Goal: Task Accomplishment & Management: Manage account settings

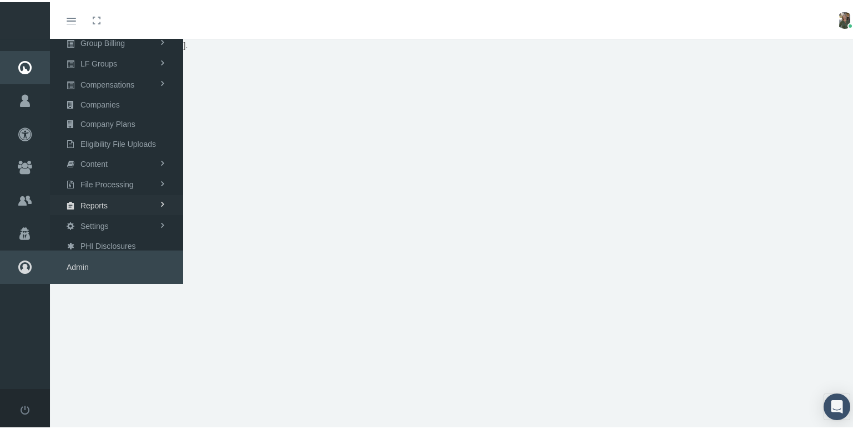
scroll to position [24, 0]
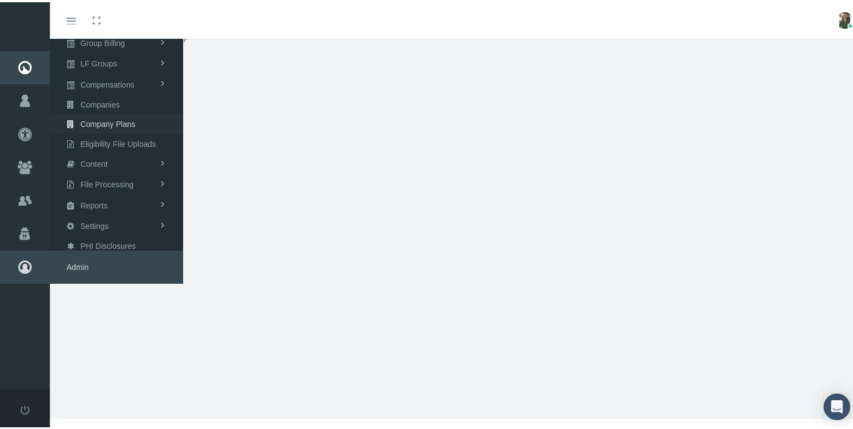
click at [96, 125] on span "Company Plans" at bounding box center [107, 122] width 55 height 19
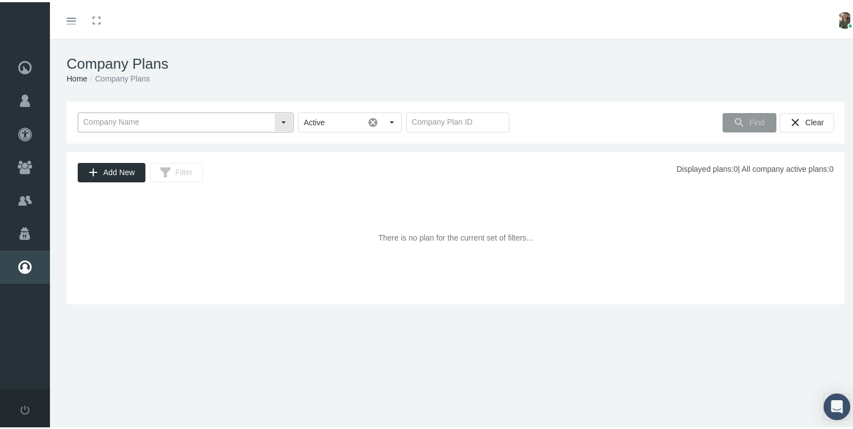
click at [170, 120] on input "text" at bounding box center [176, 120] width 196 height 19
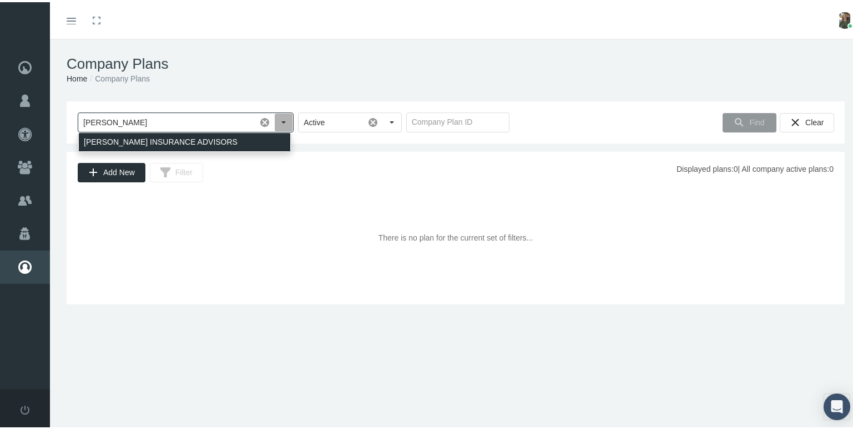
click at [175, 134] on div "[PERSON_NAME] INSURANCE ADVISORS" at bounding box center [184, 140] width 211 height 18
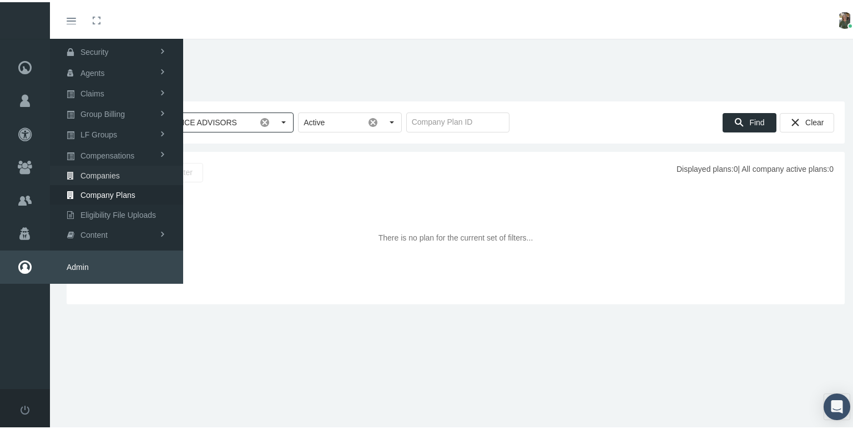
type input "[PERSON_NAME] INSURANCE ADVISORS"
click at [97, 166] on span "Companies" at bounding box center [99, 173] width 39 height 19
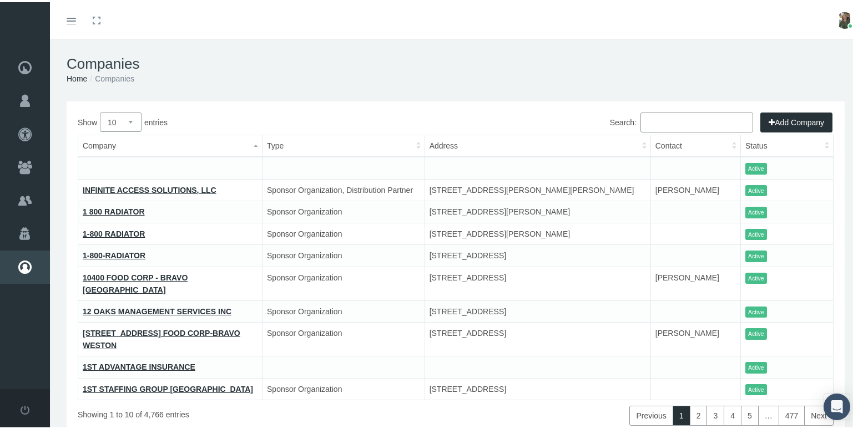
click at [663, 122] on input "Search:" at bounding box center [696, 120] width 113 height 20
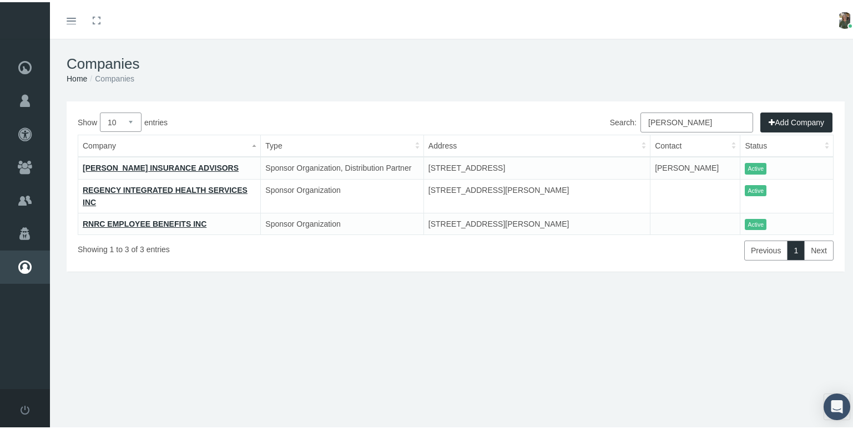
type input "[PERSON_NAME]"
click at [173, 160] on td "[PERSON_NAME] INSURANCE ADVISORS" at bounding box center [169, 166] width 182 height 22
click at [174, 167] on link "[PERSON_NAME] INSURANCE ADVISORS" at bounding box center [161, 165] width 156 height 9
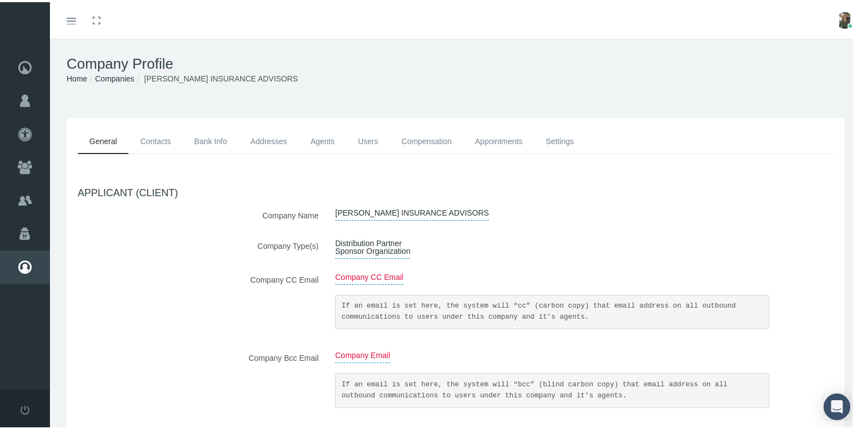
click at [326, 141] on link "Agents" at bounding box center [322, 139] width 48 height 25
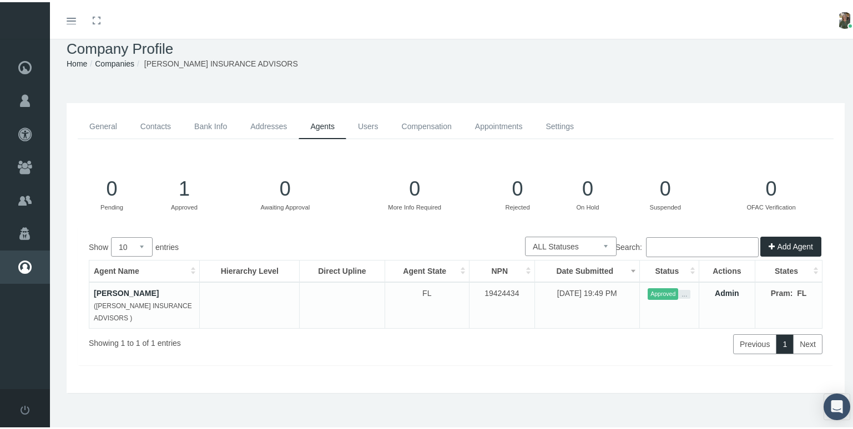
scroll to position [22, 0]
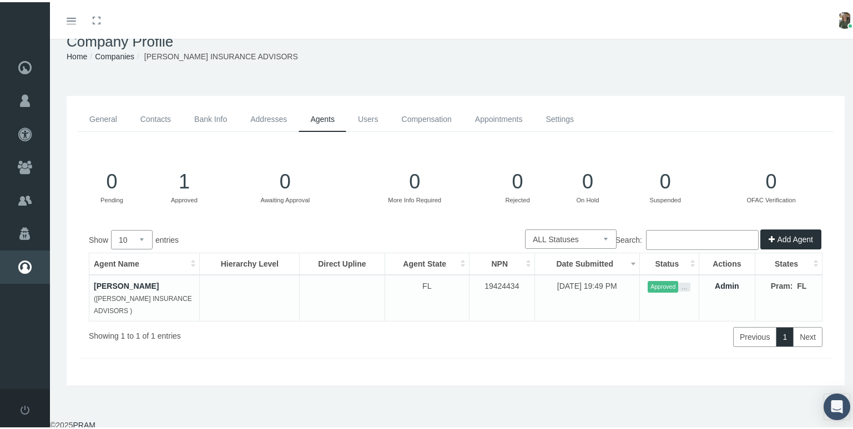
click at [363, 118] on link "Users" at bounding box center [368, 117] width 44 height 25
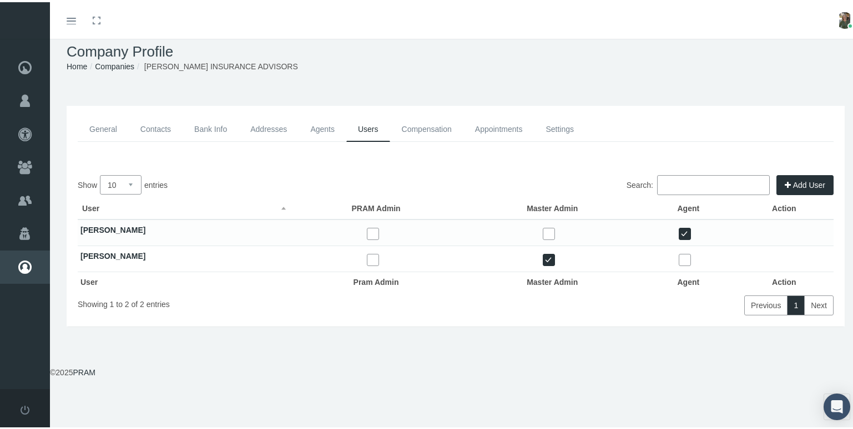
click at [110, 126] on link "General" at bounding box center [103, 127] width 51 height 25
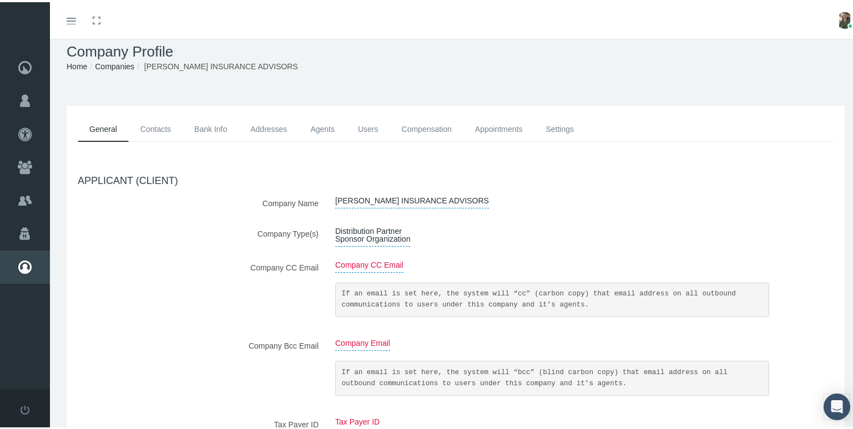
click at [153, 129] on link "Contacts" at bounding box center [156, 127] width 54 height 25
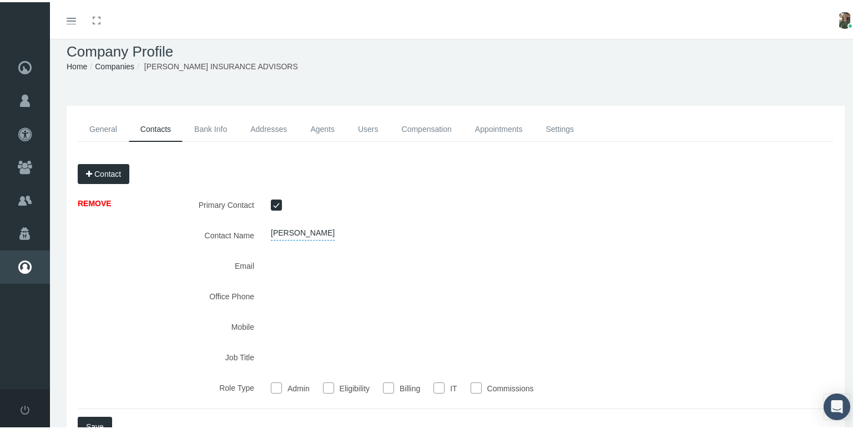
click at [373, 126] on link "Users" at bounding box center [368, 127] width 44 height 25
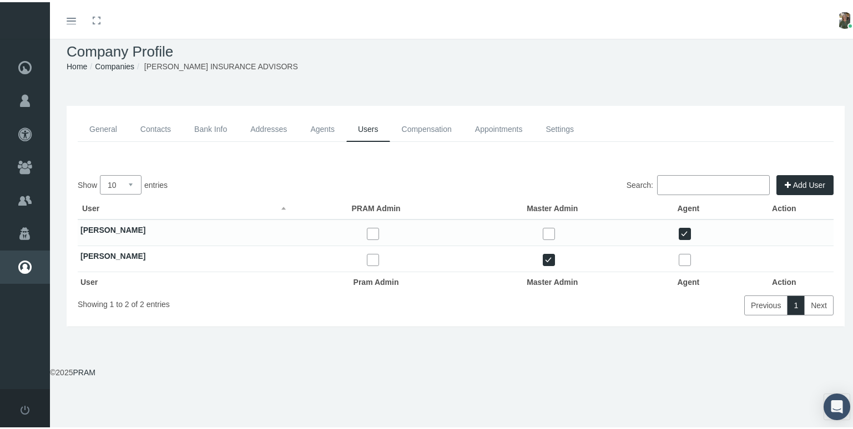
click at [317, 125] on link "Agents" at bounding box center [322, 127] width 48 height 25
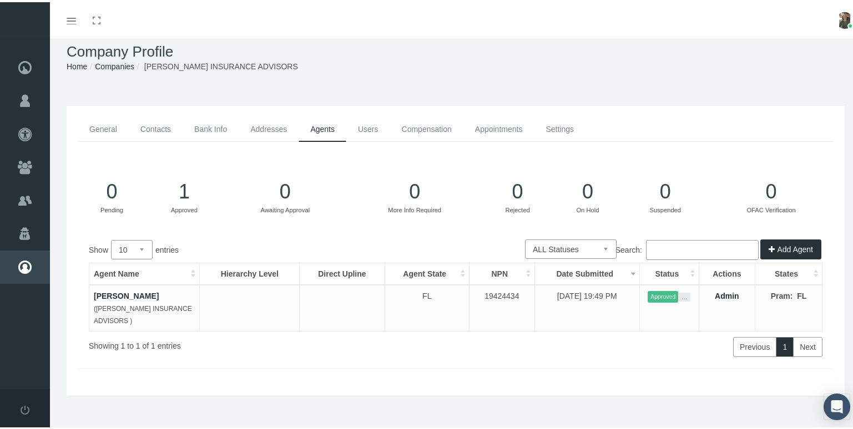
click at [362, 128] on link "Users" at bounding box center [368, 127] width 44 height 25
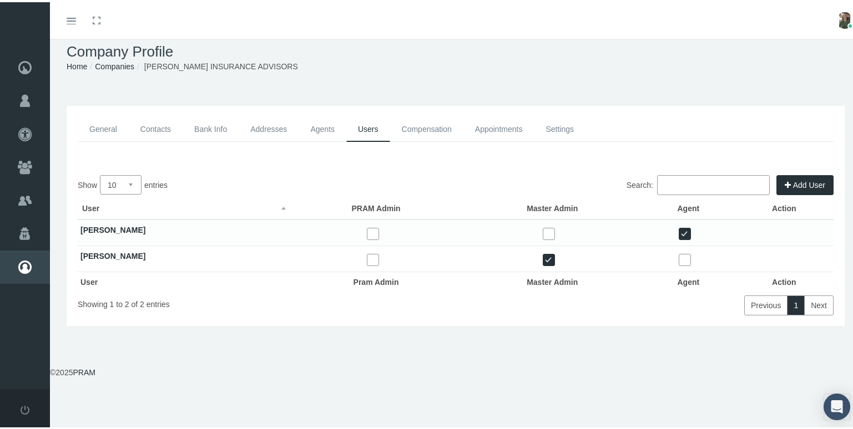
click at [99, 128] on link "General" at bounding box center [103, 127] width 51 height 25
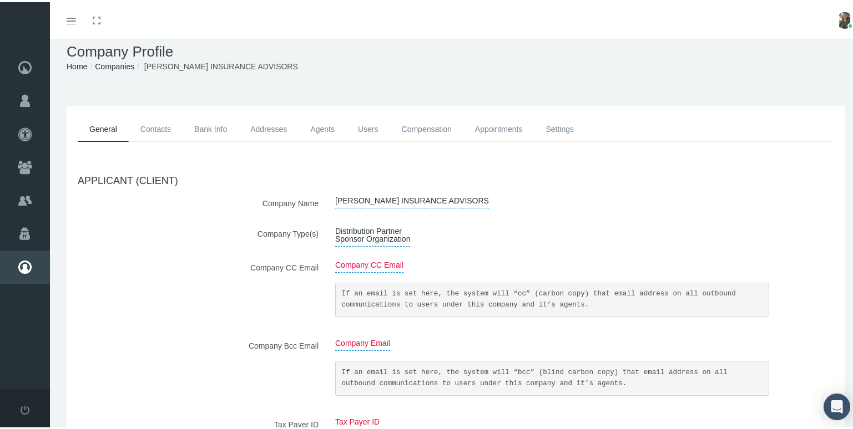
click at [147, 129] on link "Contacts" at bounding box center [156, 127] width 54 height 25
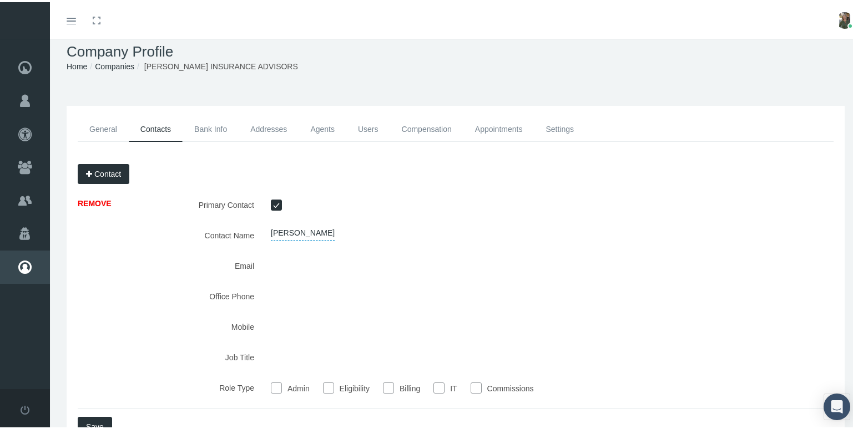
click at [285, 231] on span "SCOTT GOODWIN" at bounding box center [303, 231] width 64 height 15
click at [289, 234] on input "SCOTT GOODWIN" at bounding box center [314, 233] width 104 height 19
type input "JON GOODWIN"
click at [377, 232] on icon "submit" at bounding box center [380, 232] width 7 height 11
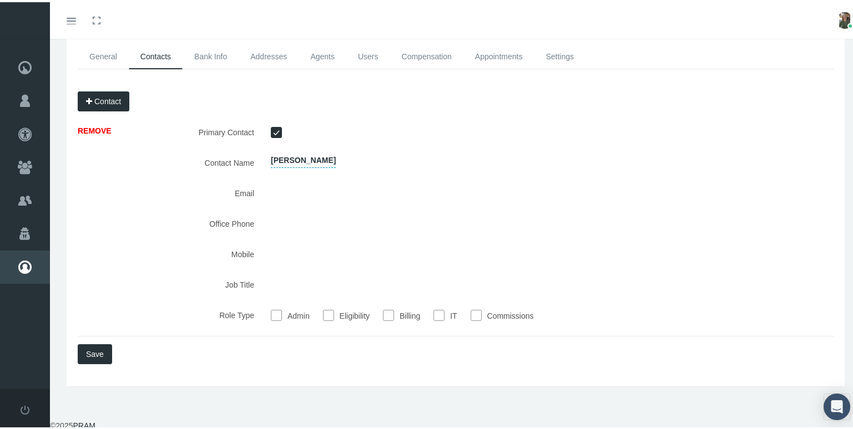
scroll to position [86, 0]
click at [367, 53] on link "Users" at bounding box center [368, 54] width 44 height 25
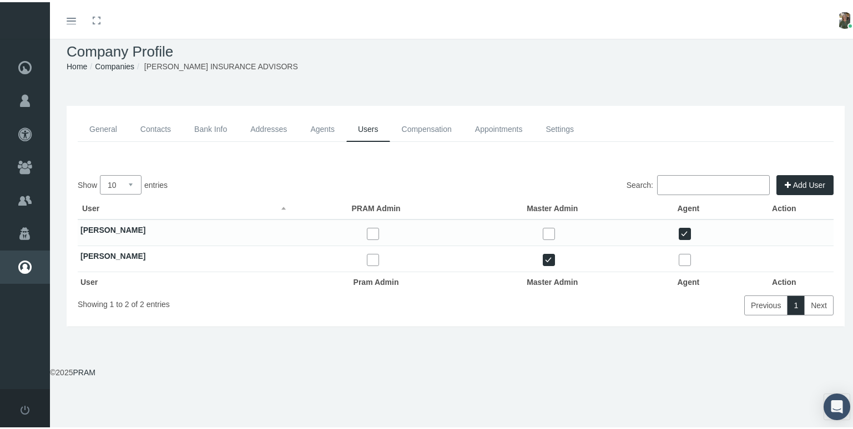
click at [120, 254] on link "Scott Goodwin" at bounding box center [112, 254] width 65 height 9
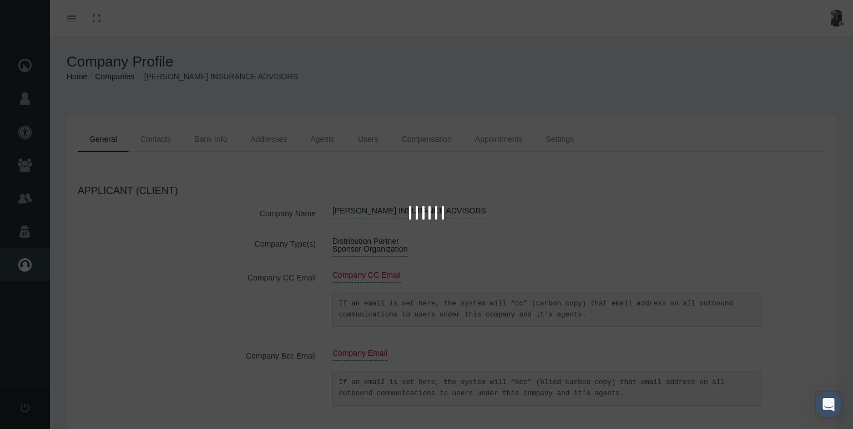
scroll to position [12, 0]
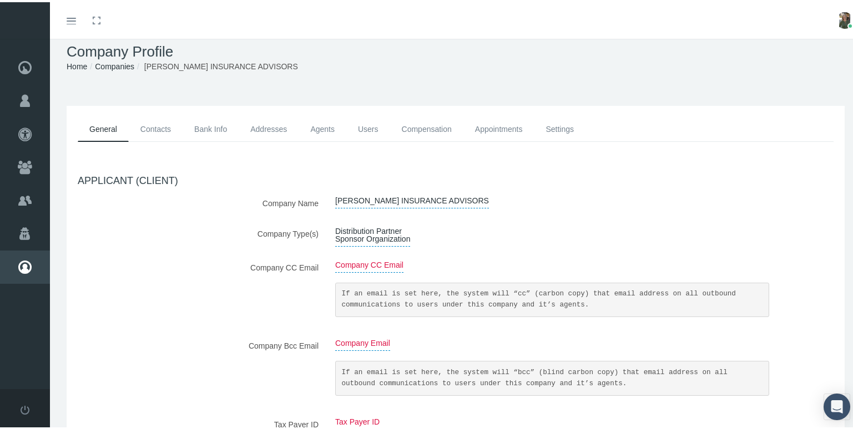
click at [326, 124] on link "Agents" at bounding box center [322, 127] width 48 height 25
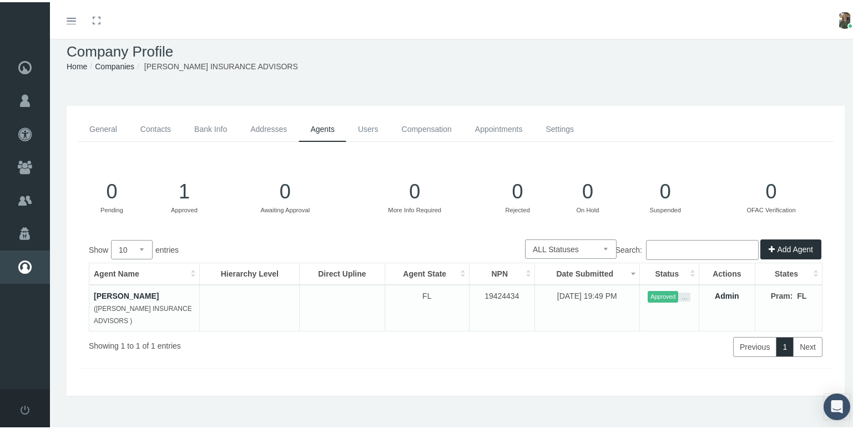
click at [362, 129] on link "Users" at bounding box center [368, 127] width 44 height 25
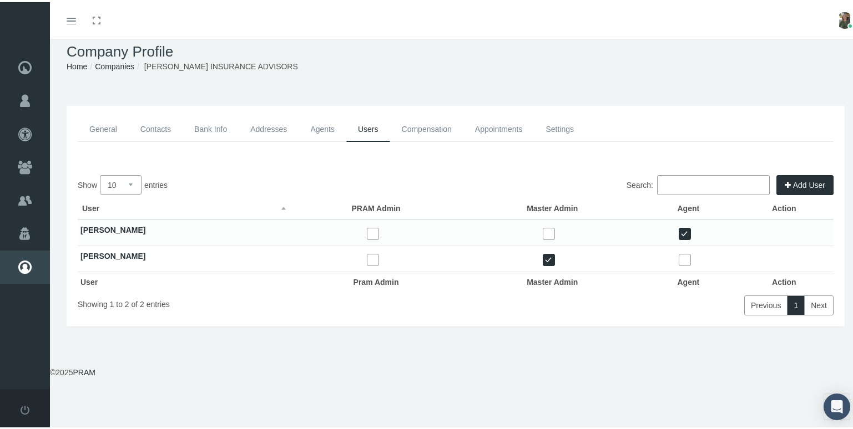
click at [420, 126] on link "Compensation" at bounding box center [426, 127] width 73 height 25
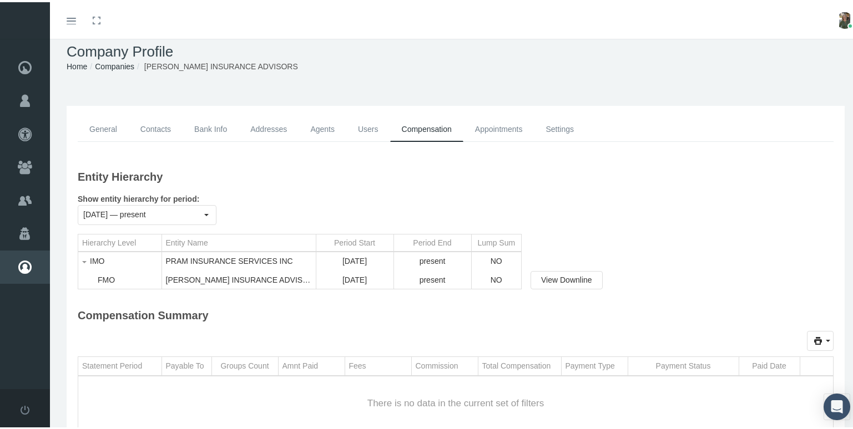
click at [111, 129] on link "General" at bounding box center [103, 127] width 51 height 25
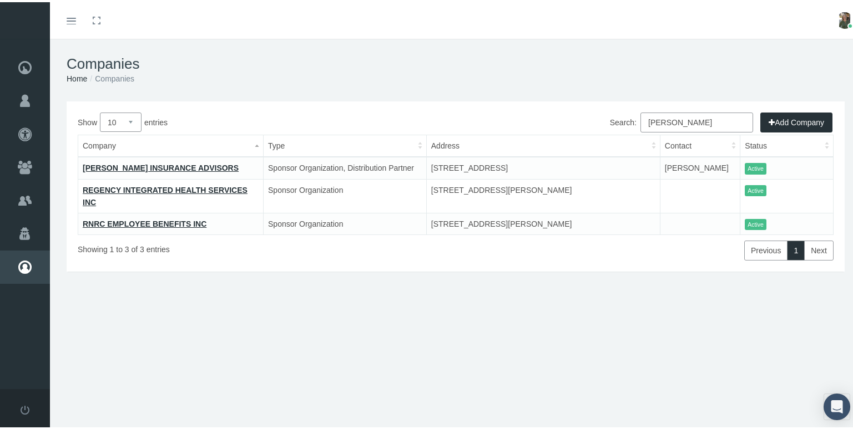
click at [139, 168] on link "[PERSON_NAME] INSURANCE ADVISORS" at bounding box center [161, 165] width 156 height 9
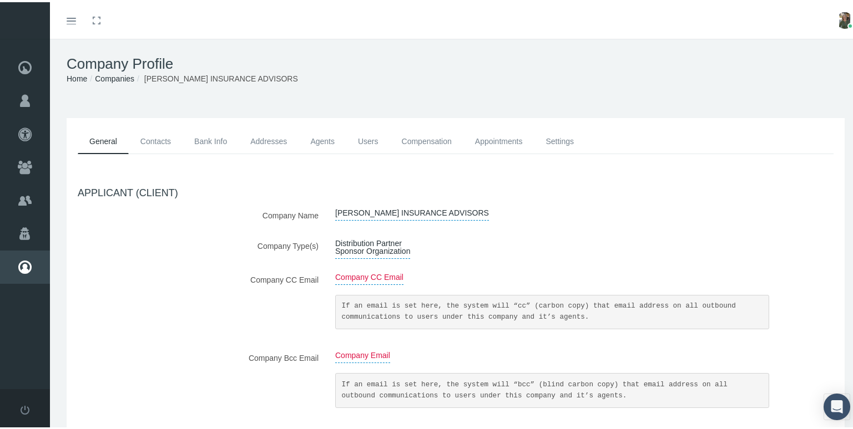
click at [156, 135] on link "Contacts" at bounding box center [156, 139] width 54 height 25
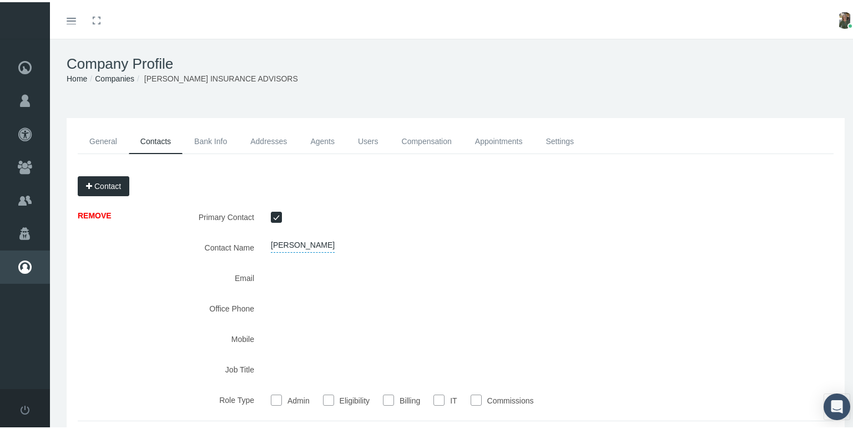
click at [201, 139] on link "Bank Info" at bounding box center [210, 139] width 56 height 25
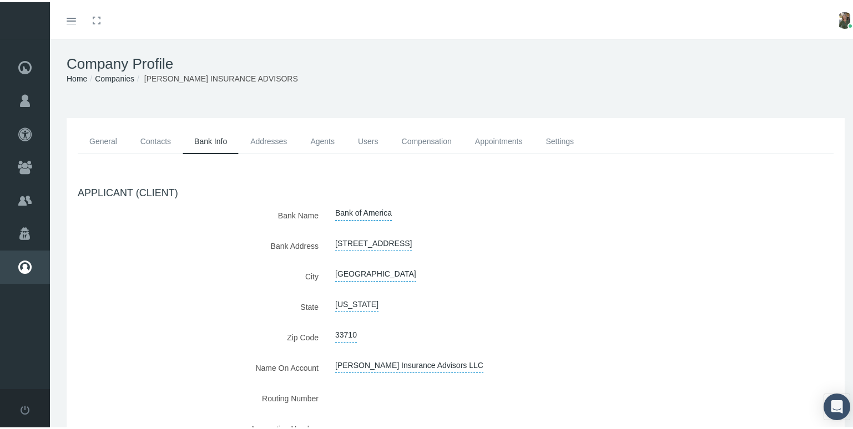
click at [270, 139] on link "Addresses" at bounding box center [269, 139] width 60 height 25
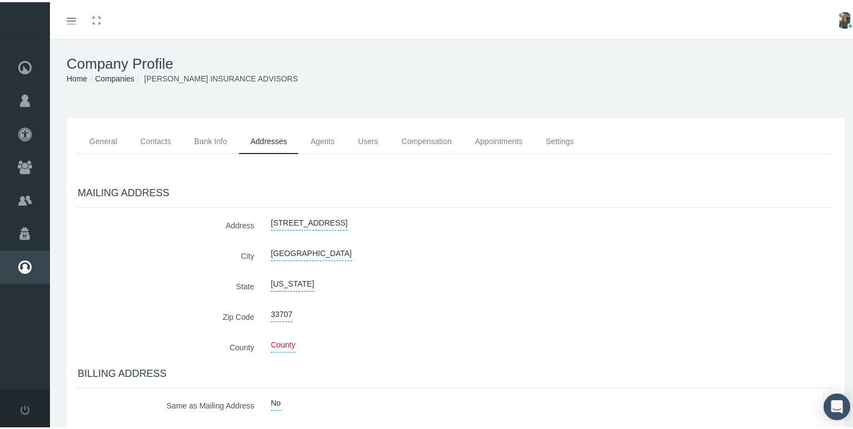
click at [320, 139] on link "Agents" at bounding box center [322, 139] width 48 height 25
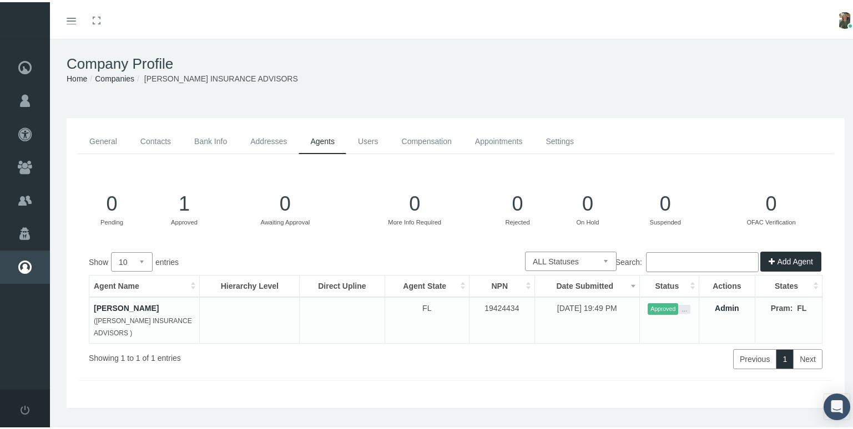
click at [361, 141] on link "Users" at bounding box center [368, 139] width 44 height 25
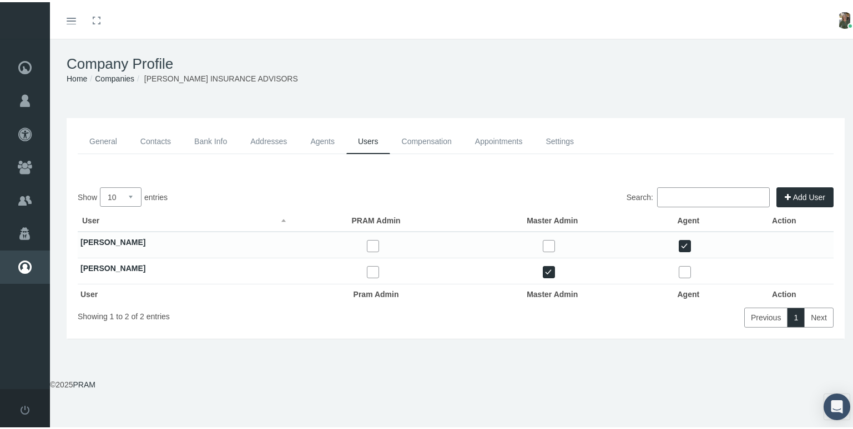
click at [405, 141] on link "Compensation" at bounding box center [426, 139] width 73 height 25
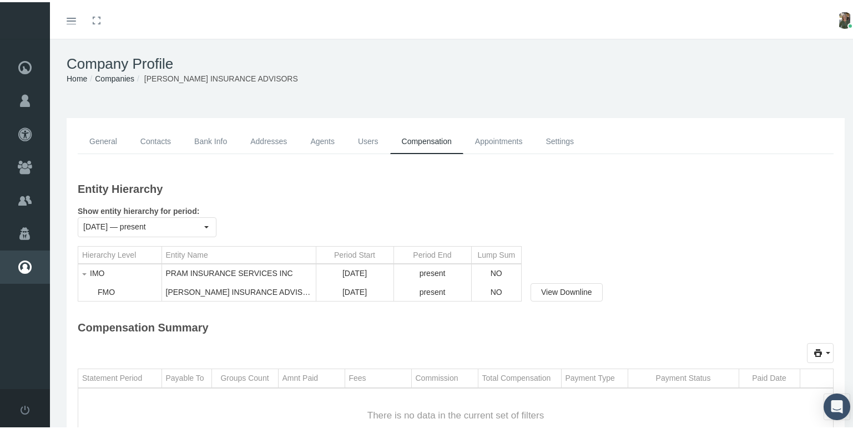
click at [491, 138] on link "Appointments" at bounding box center [498, 139] width 71 height 25
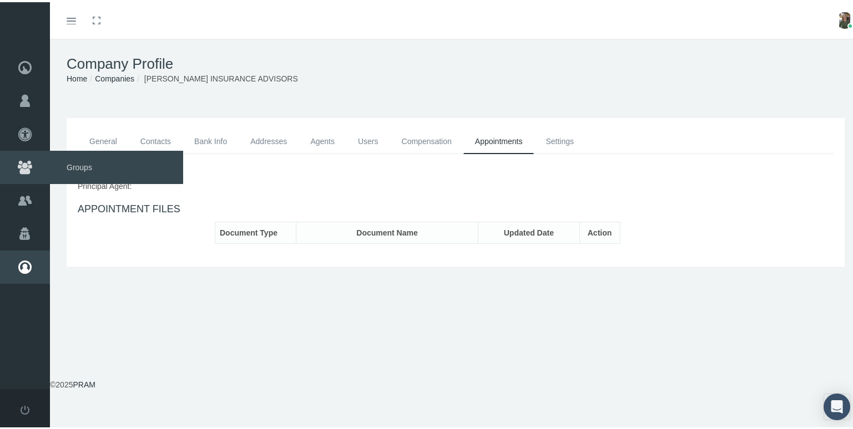
click at [90, 166] on span "Groups" at bounding box center [116, 165] width 133 height 33
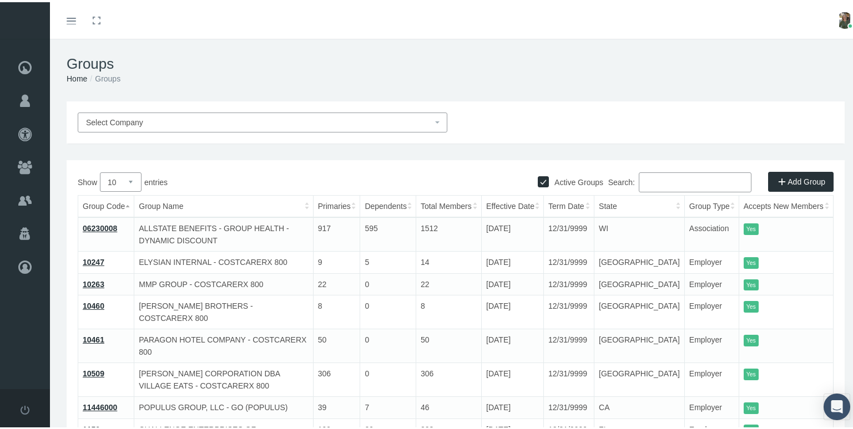
click at [686, 176] on input "Search:" at bounding box center [694, 180] width 113 height 20
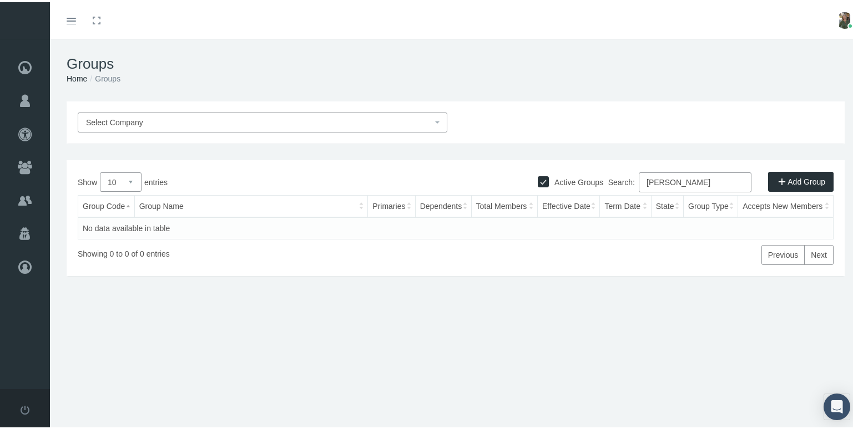
type input "[PERSON_NAME]"
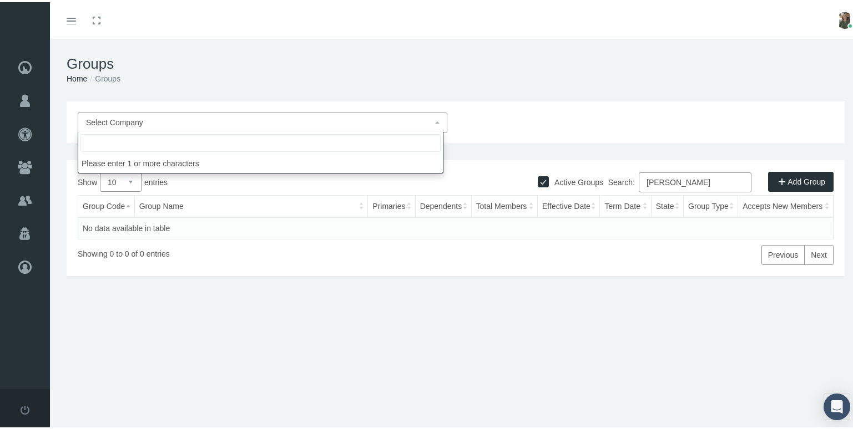
click at [298, 123] on span "Select Company" at bounding box center [259, 120] width 346 height 12
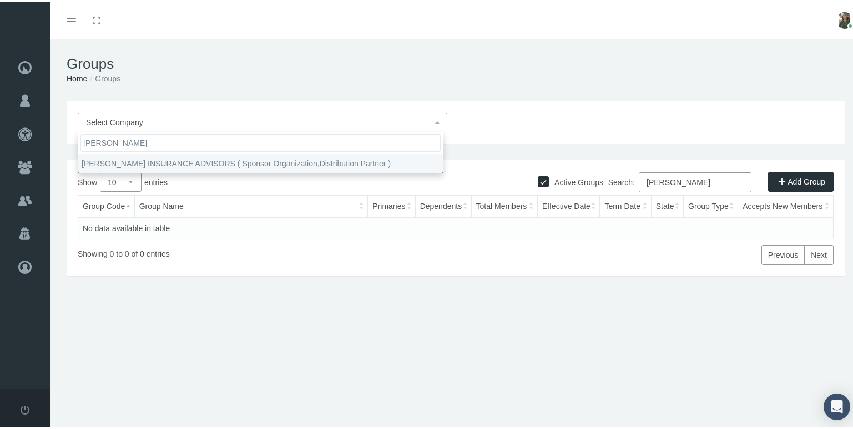
type input "[PERSON_NAME]"
select select "9381"
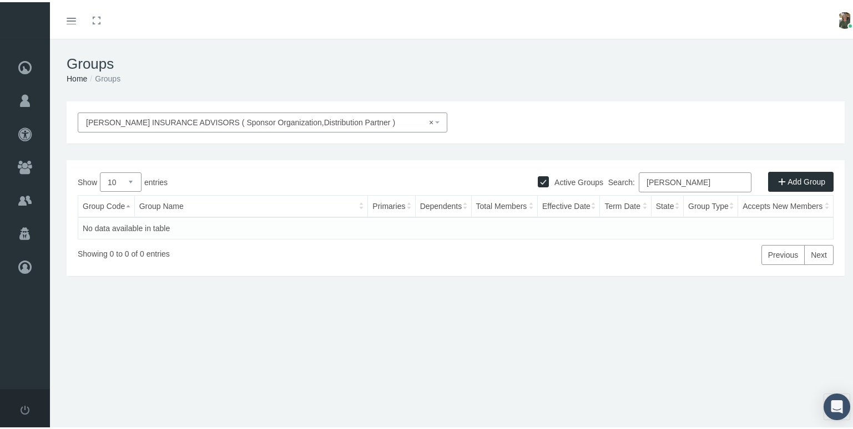
click at [703, 182] on input "[PERSON_NAME]" at bounding box center [694, 180] width 113 height 20
type input "G"
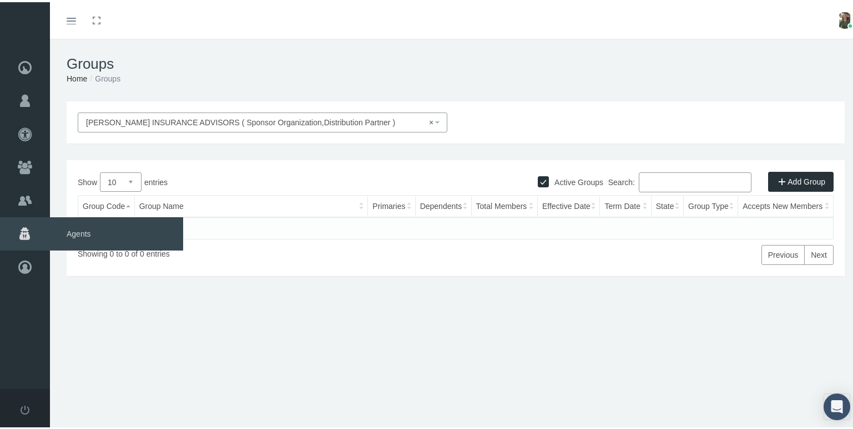
click at [77, 229] on span "Agents" at bounding box center [116, 231] width 133 height 33
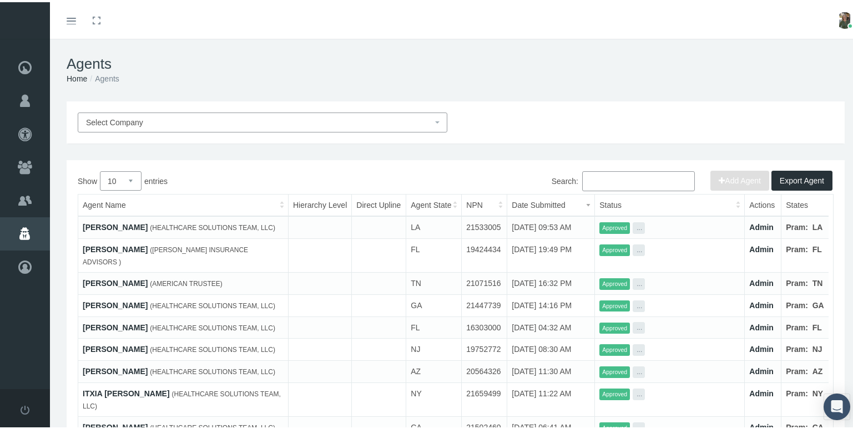
click at [377, 123] on span "Select Company" at bounding box center [259, 120] width 346 height 12
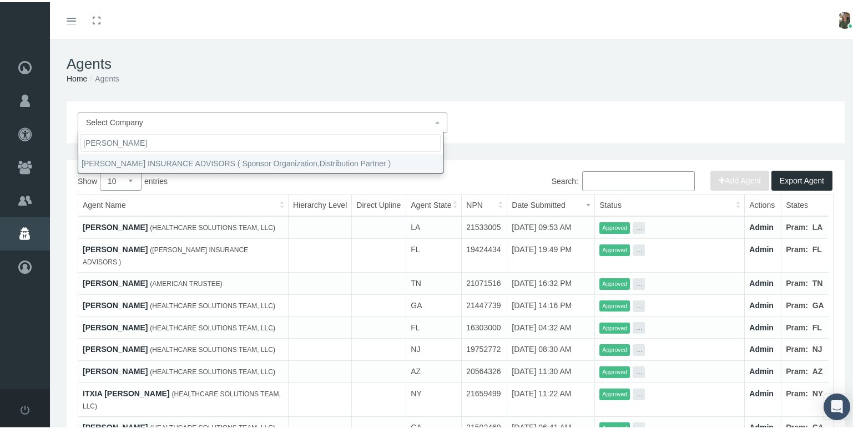
type input "[PERSON_NAME]"
select select "9381"
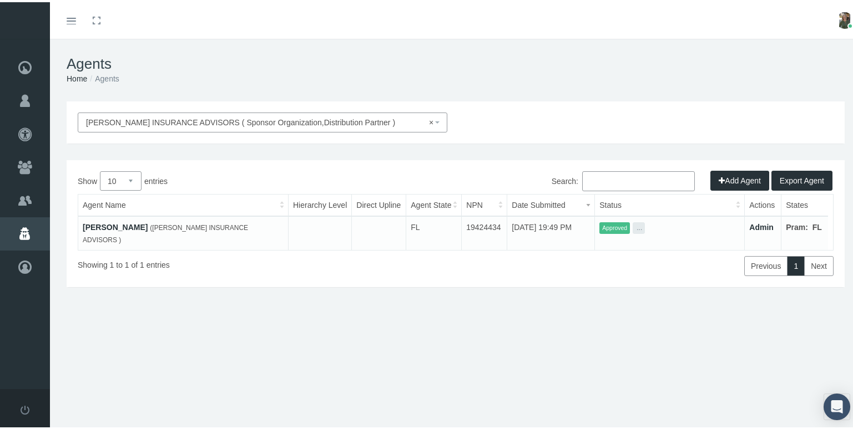
click at [120, 221] on link "JON GOODWIN" at bounding box center [115, 225] width 65 height 9
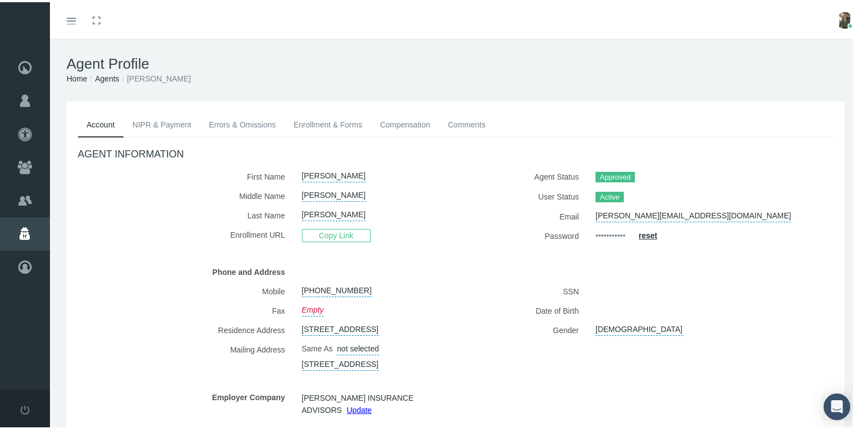
click at [302, 123] on link "Enrollment & Forms" at bounding box center [328, 122] width 87 height 24
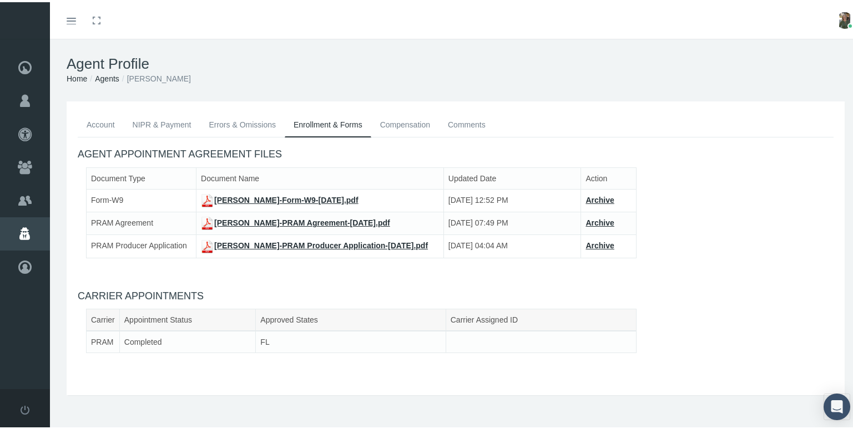
click at [390, 124] on link "Compensation" at bounding box center [405, 122] width 68 height 24
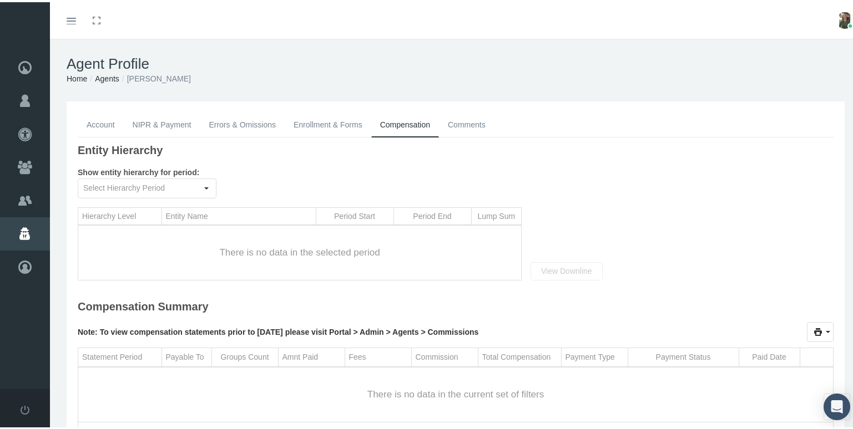
click at [297, 121] on link "Enrollment & Forms" at bounding box center [328, 122] width 87 height 24
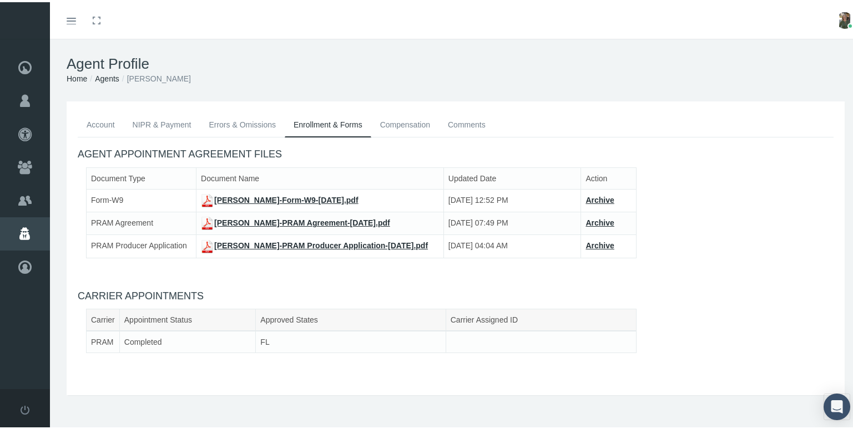
click at [139, 125] on link "NIPR & Payment" at bounding box center [162, 122] width 77 height 24
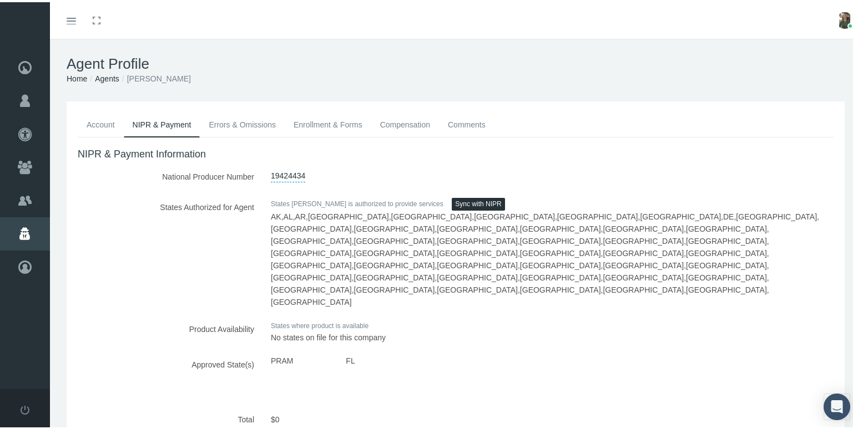
click at [112, 123] on link "Account" at bounding box center [101, 122] width 46 height 24
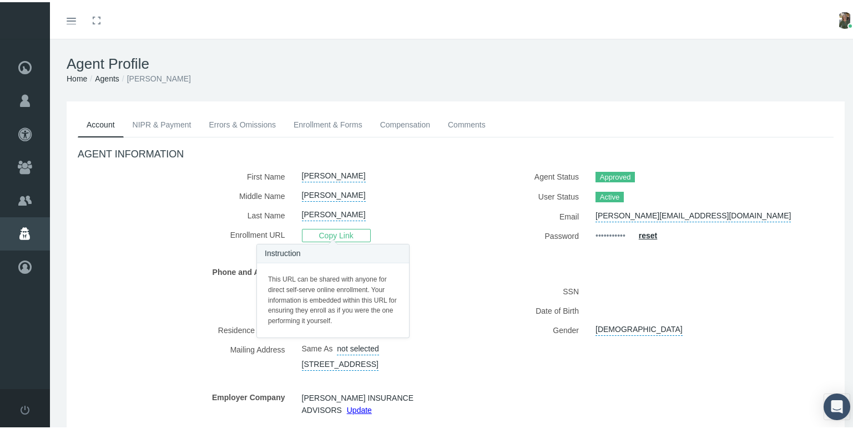
click at [318, 235] on span "Copy Link" at bounding box center [336, 233] width 69 height 13
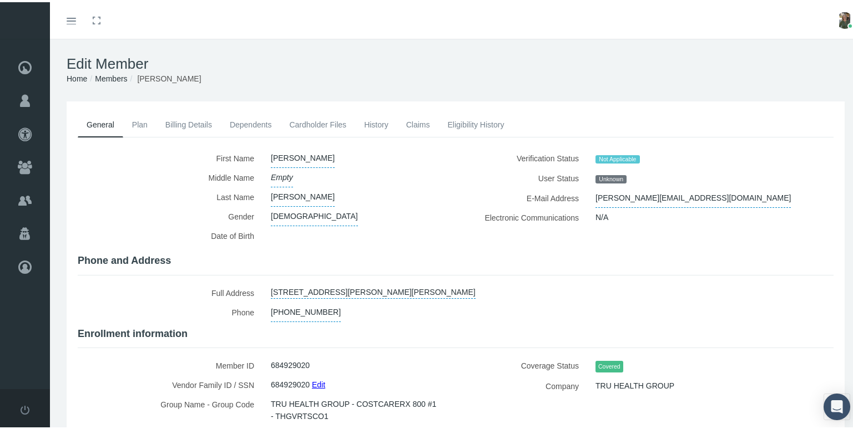
click at [413, 118] on link "Claims" at bounding box center [418, 122] width 42 height 24
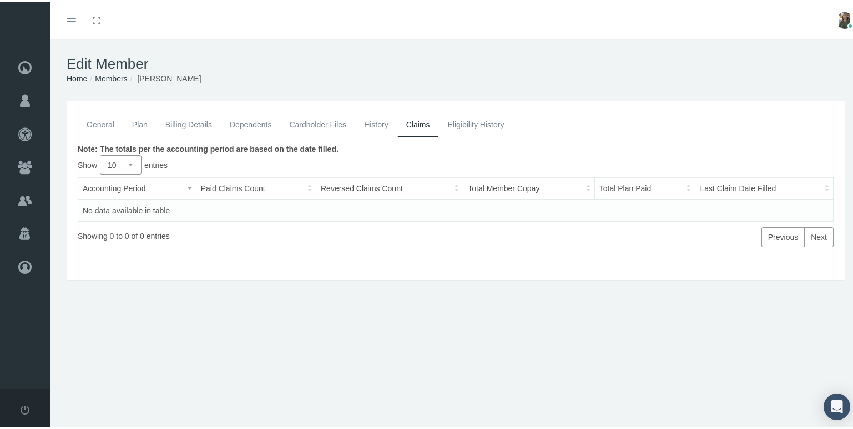
click at [460, 120] on link "Eligibility History" at bounding box center [475, 122] width 74 height 24
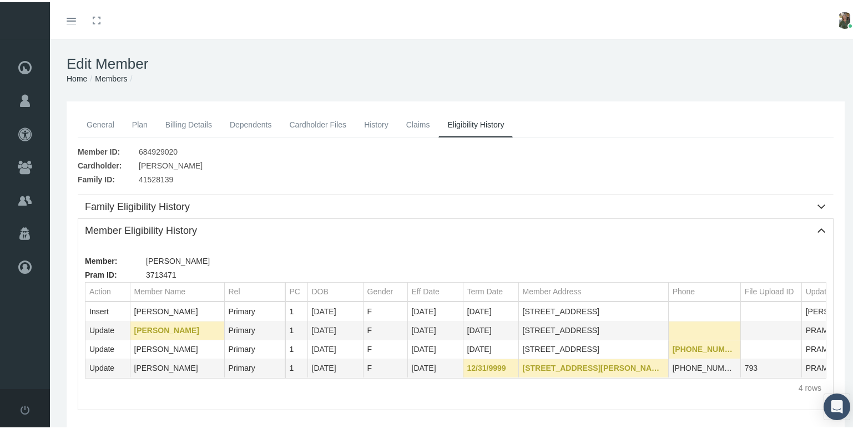
click at [373, 122] on link "History" at bounding box center [376, 122] width 42 height 24
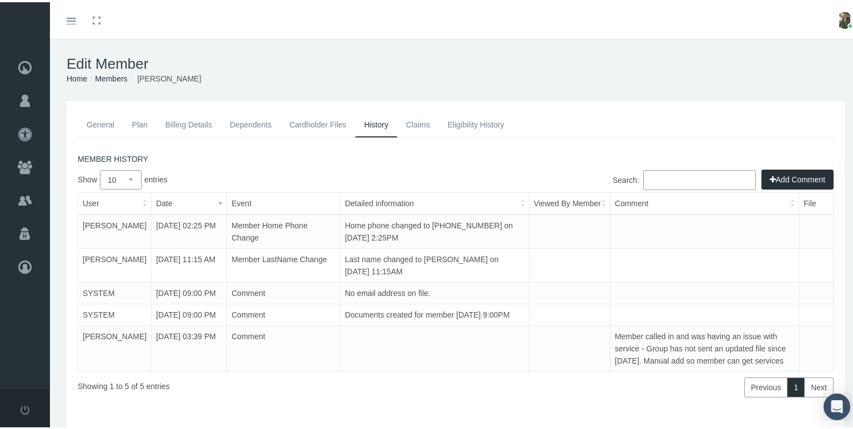
click at [103, 120] on link "General" at bounding box center [100, 122] width 45 height 24
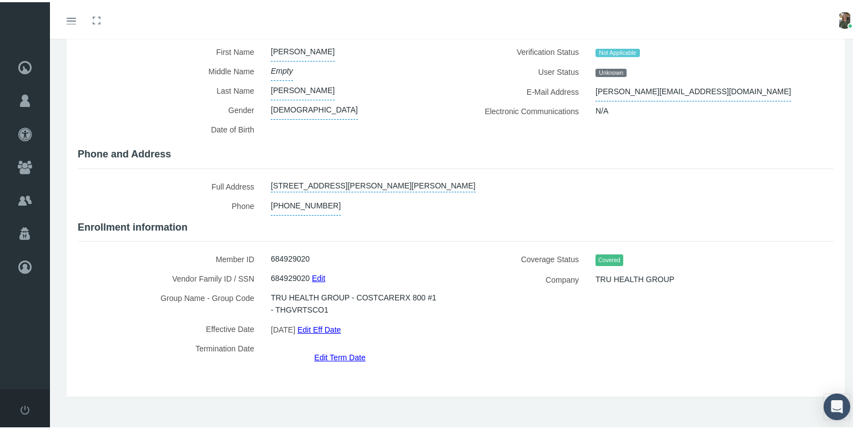
scroll to position [109, 0]
